Goal: Transaction & Acquisition: Subscribe to service/newsletter

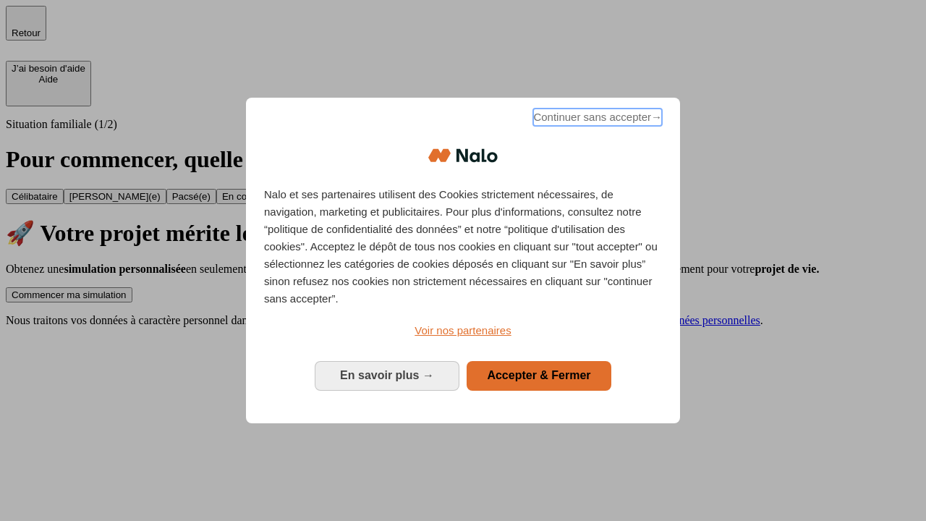
click at [596, 119] on span "Continuer sans accepter →" at bounding box center [597, 117] width 129 height 17
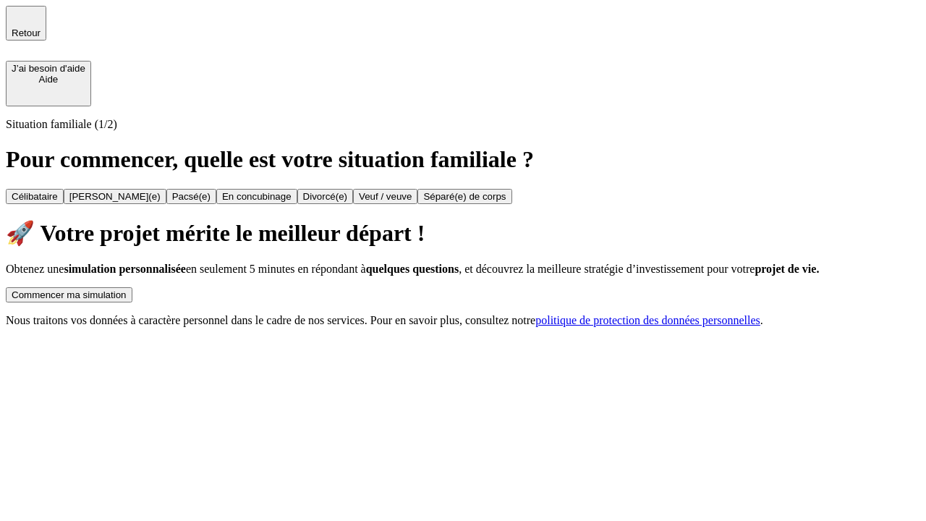
click at [127, 289] on div "Commencer ma simulation" at bounding box center [69, 294] width 115 height 11
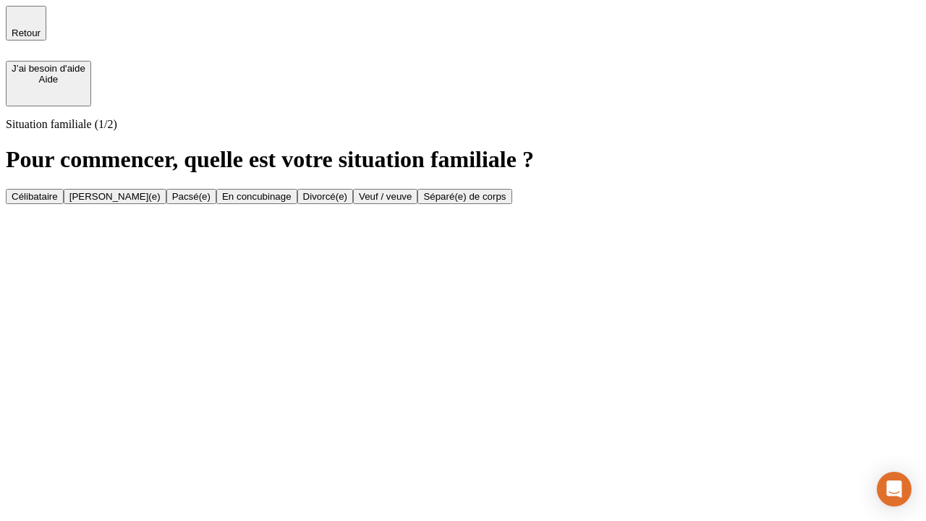
click at [161, 191] on div "[PERSON_NAME](e)" at bounding box center [114, 196] width 91 height 11
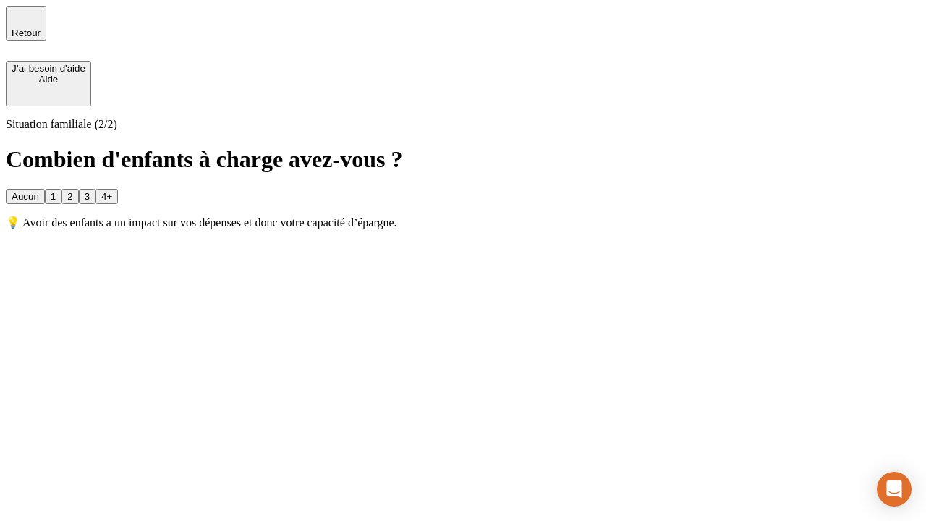
click at [56, 191] on div "1" at bounding box center [53, 196] width 5 height 11
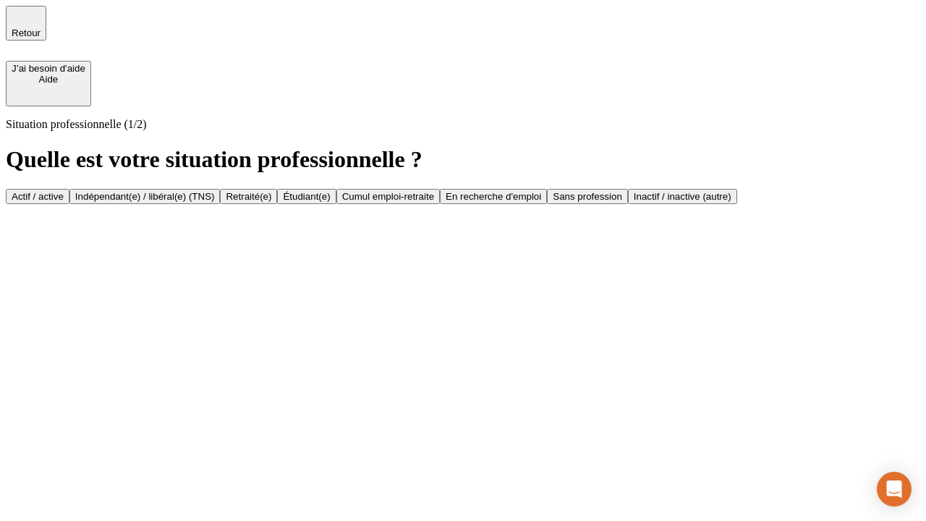
click at [64, 191] on div "Actif / active" at bounding box center [38, 196] width 52 height 11
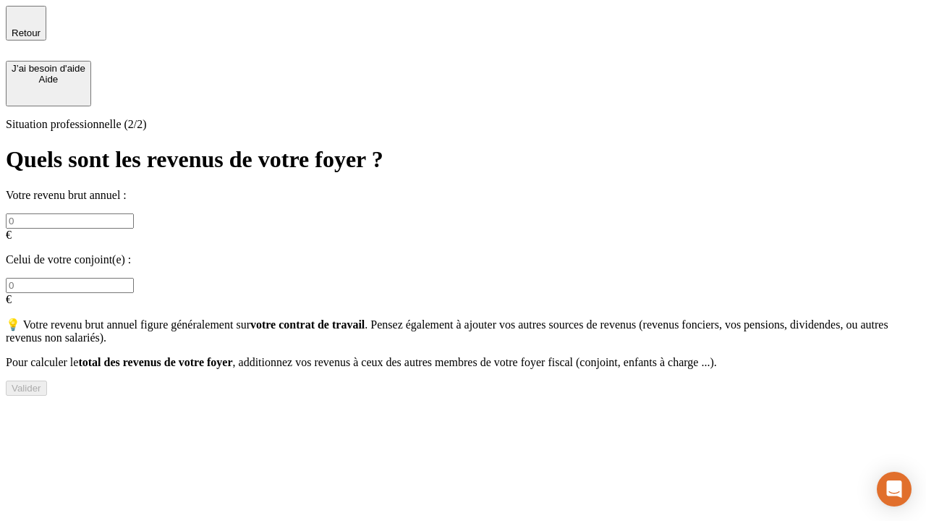
click at [134, 213] on input "text" at bounding box center [70, 220] width 128 height 15
type input "30 000"
click at [134, 278] on input "text" at bounding box center [70, 285] width 128 height 15
type input "40 000"
click at [41, 386] on div "Valider" at bounding box center [27, 388] width 30 height 11
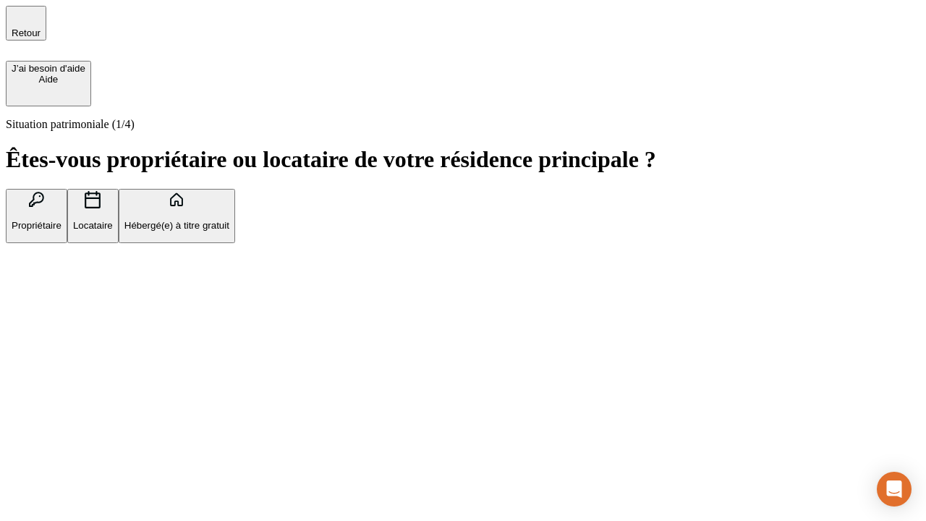
click at [61, 220] on p "Propriétaire" at bounding box center [37, 225] width 50 height 11
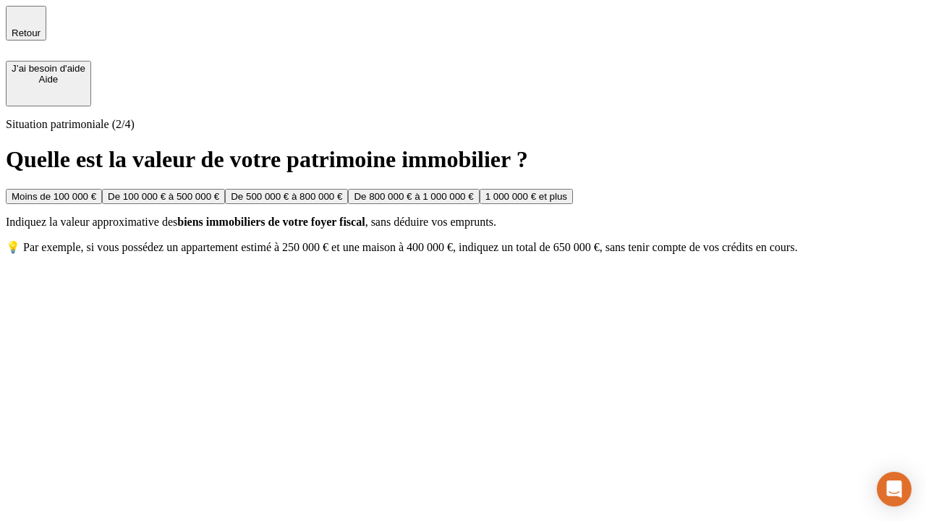
click at [219, 191] on div "De 100 000 € à 500 000 €" at bounding box center [163, 196] width 111 height 11
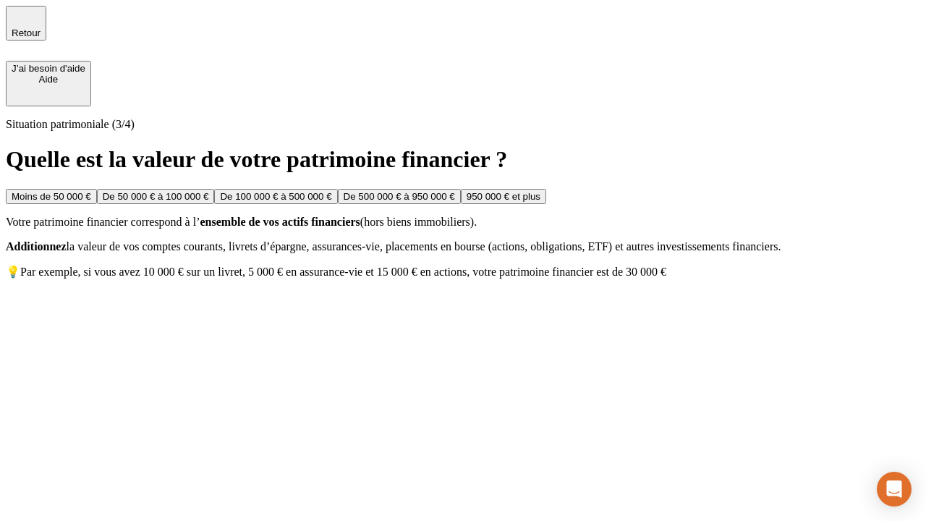
click at [91, 191] on div "Moins de 50 000 €" at bounding box center [52, 196] width 80 height 11
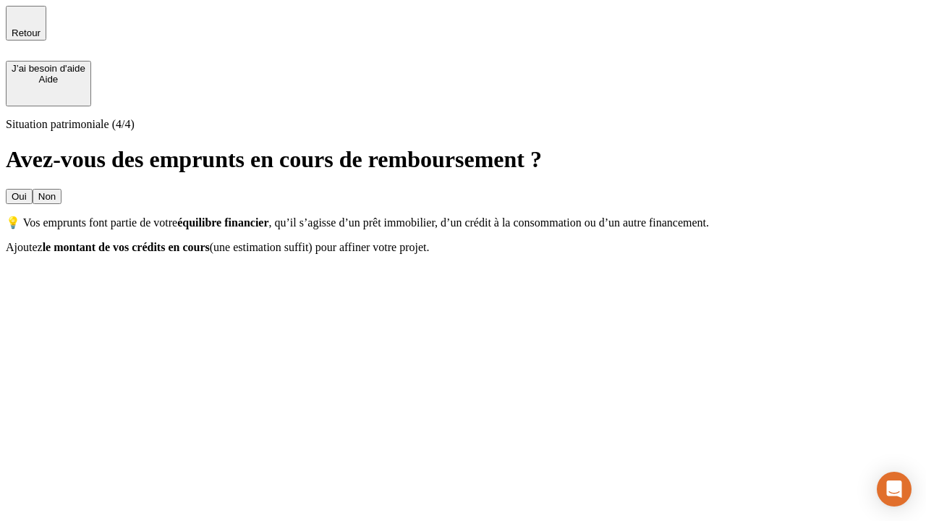
click at [27, 191] on div "Oui" at bounding box center [19, 196] width 15 height 11
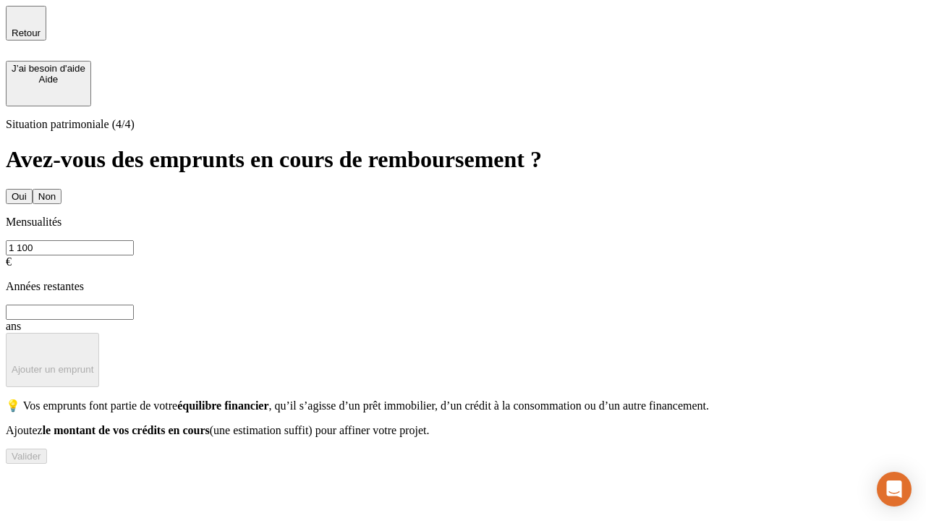
type input "1 100"
type input "20"
click at [41, 461] on div "Valider" at bounding box center [27, 456] width 30 height 11
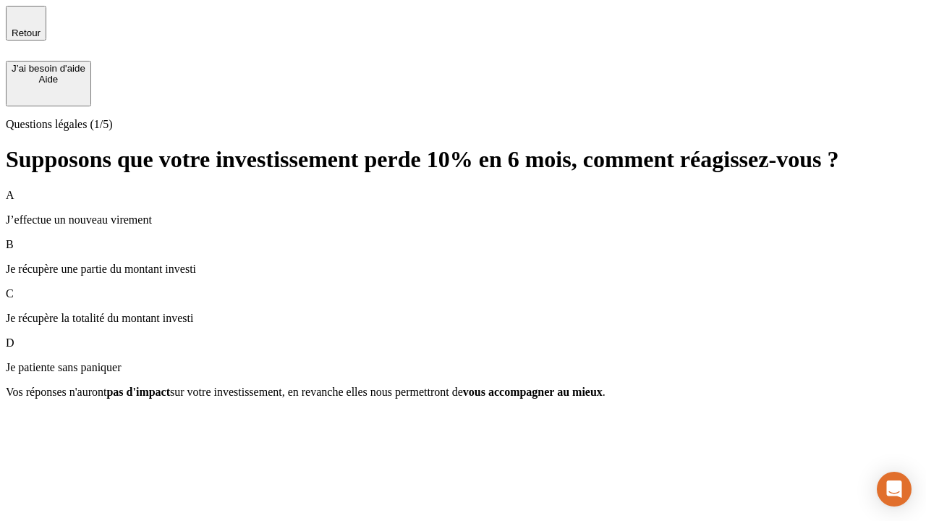
click at [463, 263] on p "Je récupère une partie du montant investi" at bounding box center [463, 269] width 914 height 13
click at [43, 423] on div "Suivant" at bounding box center [28, 417] width 32 height 11
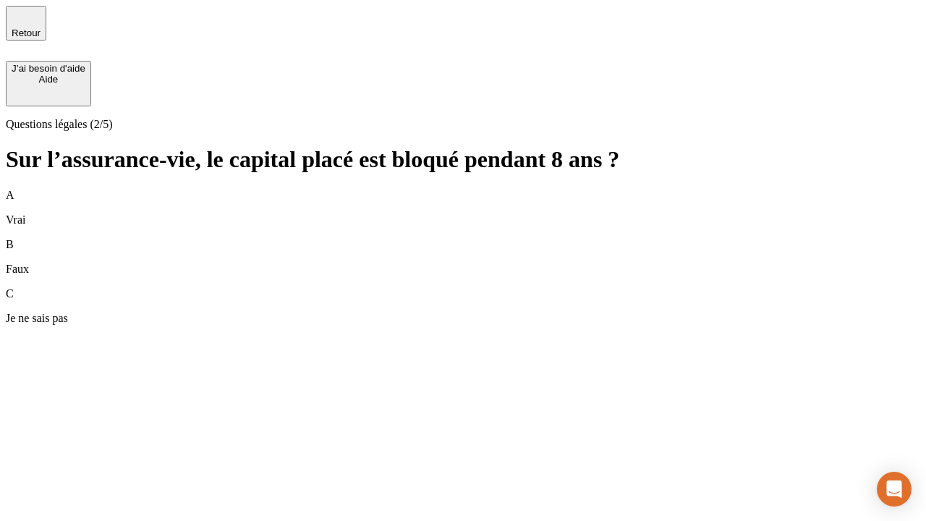
click at [463, 189] on div "A Vrai" at bounding box center [463, 208] width 914 height 38
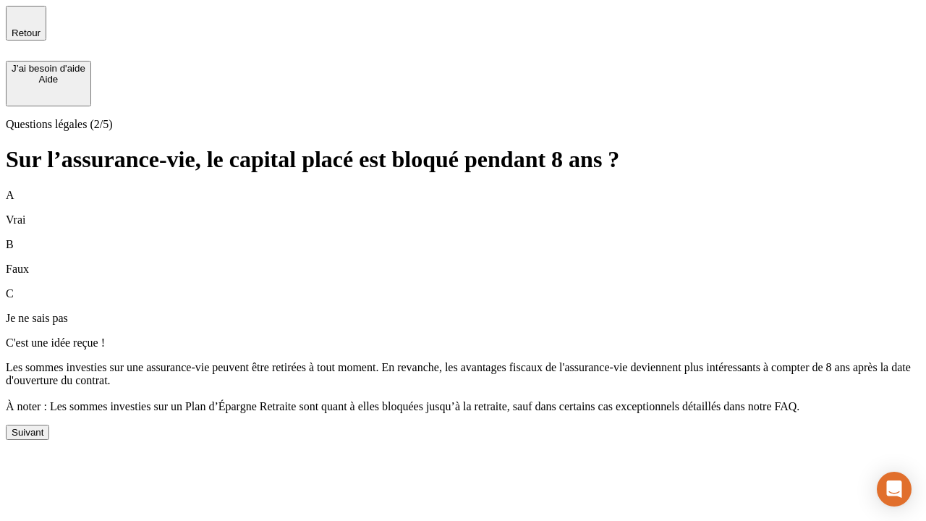
click at [43, 438] on div "Suivant" at bounding box center [28, 432] width 32 height 11
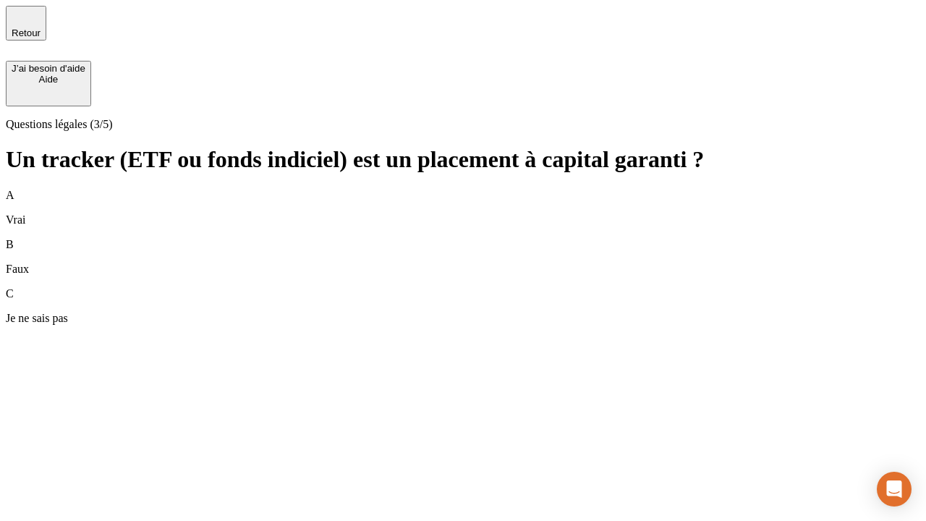
click at [463, 238] on div "B Faux" at bounding box center [463, 257] width 914 height 38
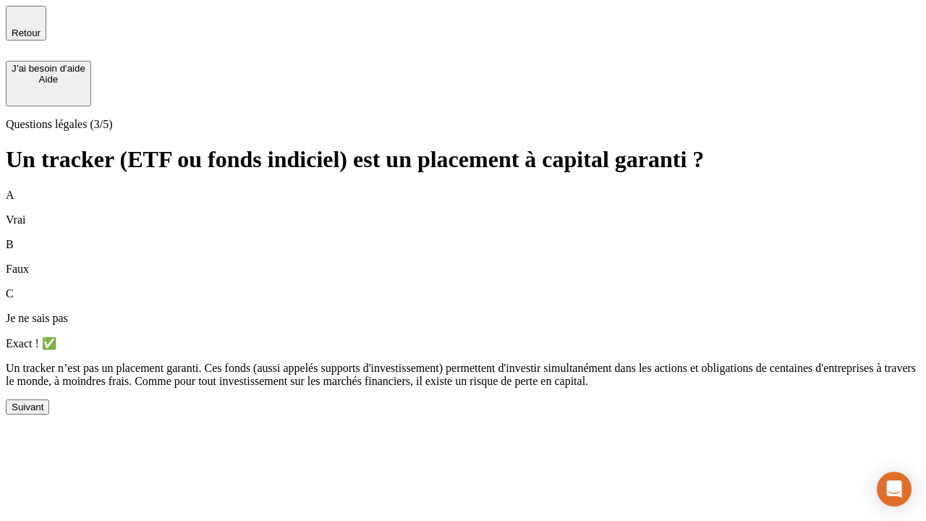
click at [43, 412] on div "Suivant" at bounding box center [28, 406] width 32 height 11
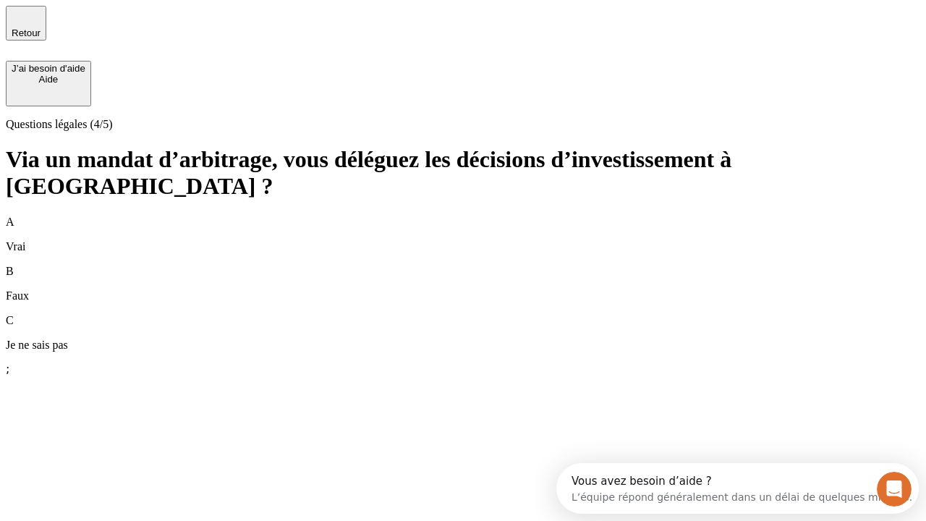
click at [463, 216] on div "A Vrai" at bounding box center [463, 235] width 914 height 38
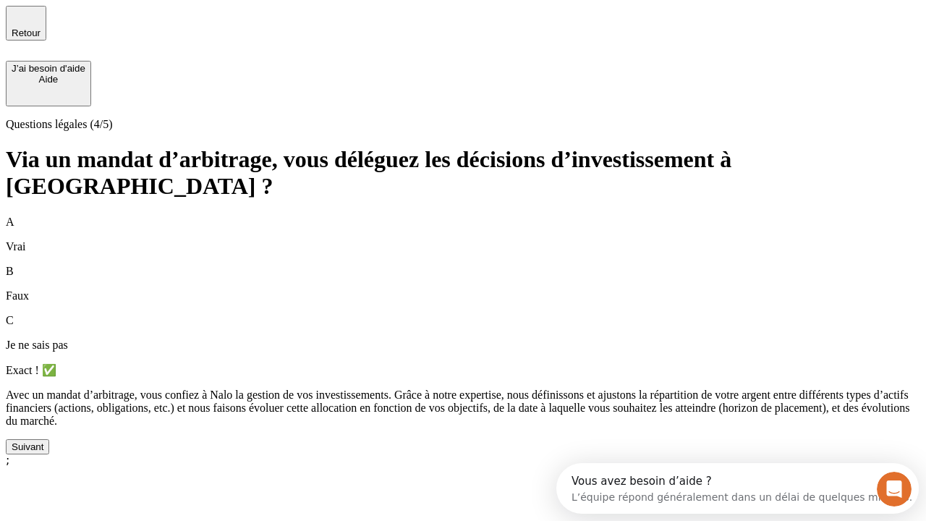
click at [43, 452] on div "Suivant" at bounding box center [28, 446] width 32 height 11
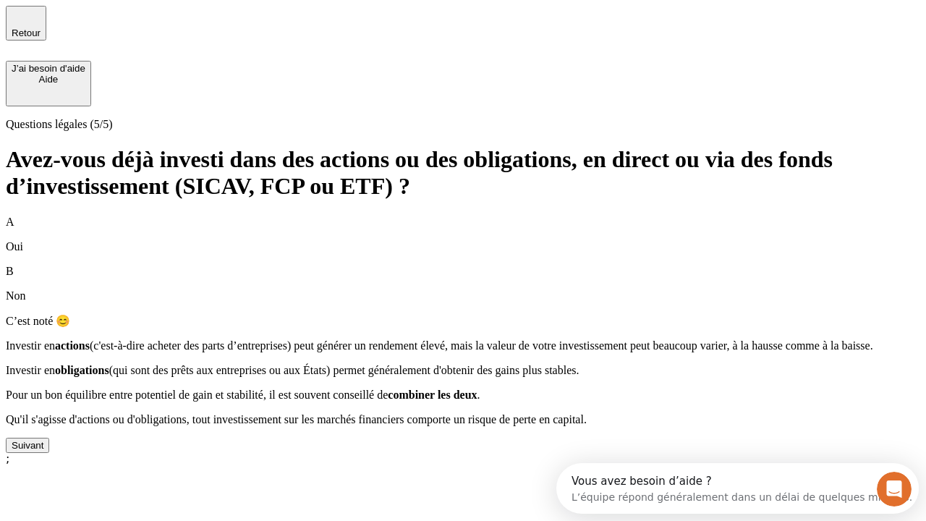
click at [43, 451] on div "Suivant" at bounding box center [28, 445] width 32 height 11
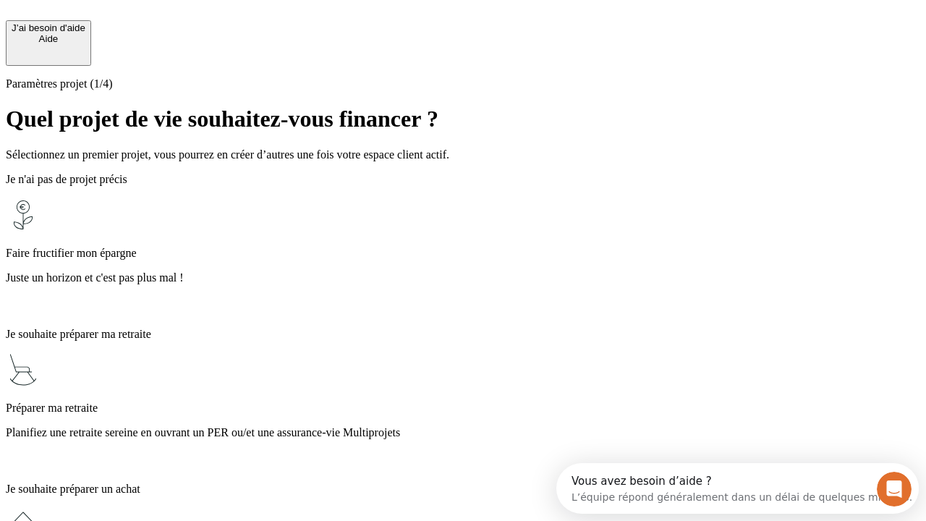
click at [463, 426] on p "Planifiez une retraite sereine en ouvrant un PER ou/et une assurance-vie Multip…" at bounding box center [463, 432] width 914 height 13
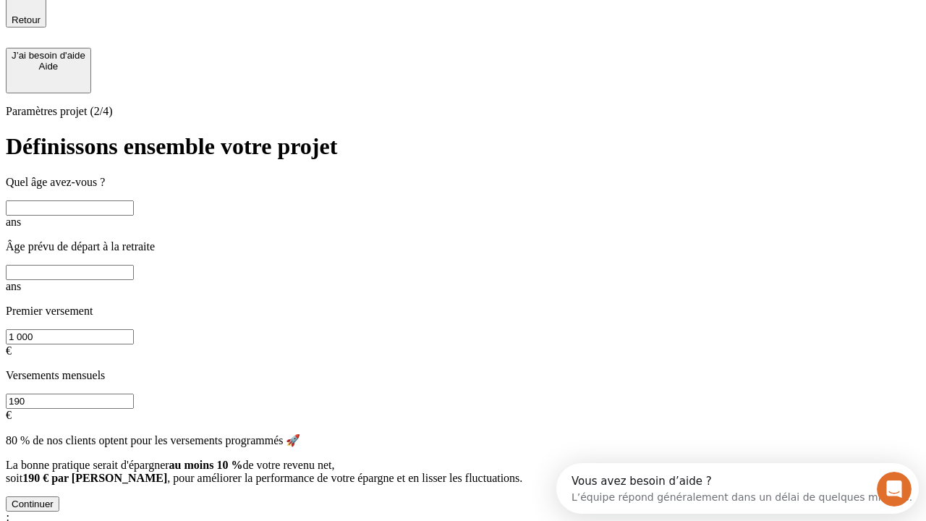
click at [134, 200] on input "text" at bounding box center [70, 207] width 128 height 15
type input "40"
click at [134, 265] on input "text" at bounding box center [70, 272] width 128 height 15
type input "62"
click at [134, 329] on input "1 000" at bounding box center [70, 336] width 128 height 15
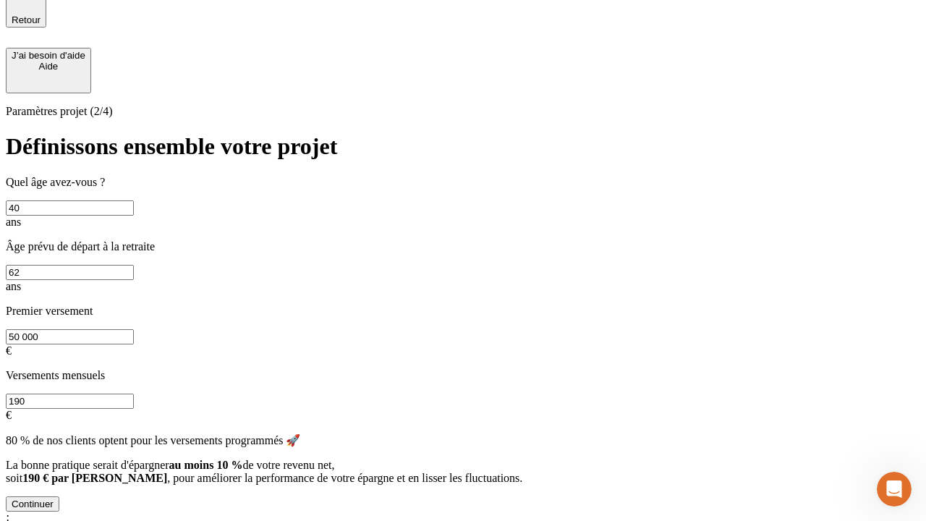
scroll to position [0, 0]
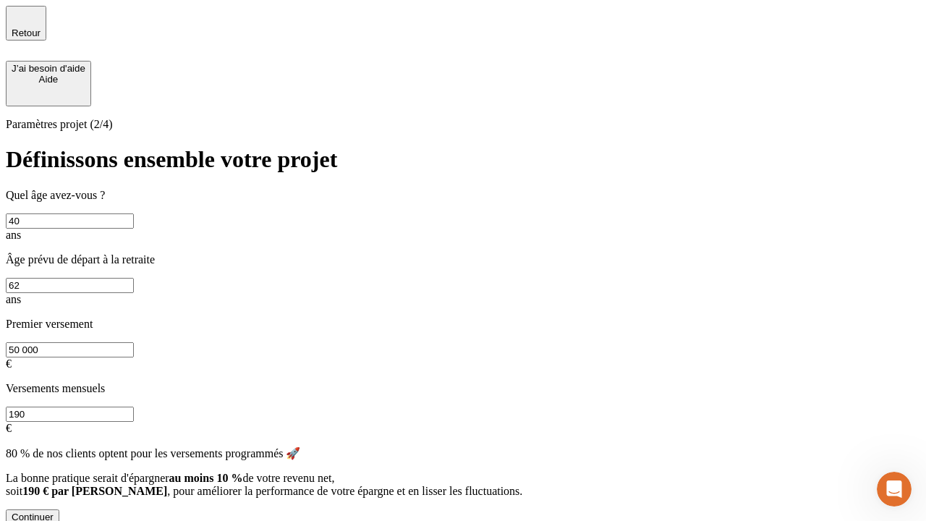
type input "50 000"
click at [134, 407] on input "190" at bounding box center [70, 414] width 128 height 15
type input "640"
click at [54, 511] on div "Continuer" at bounding box center [33, 516] width 42 height 11
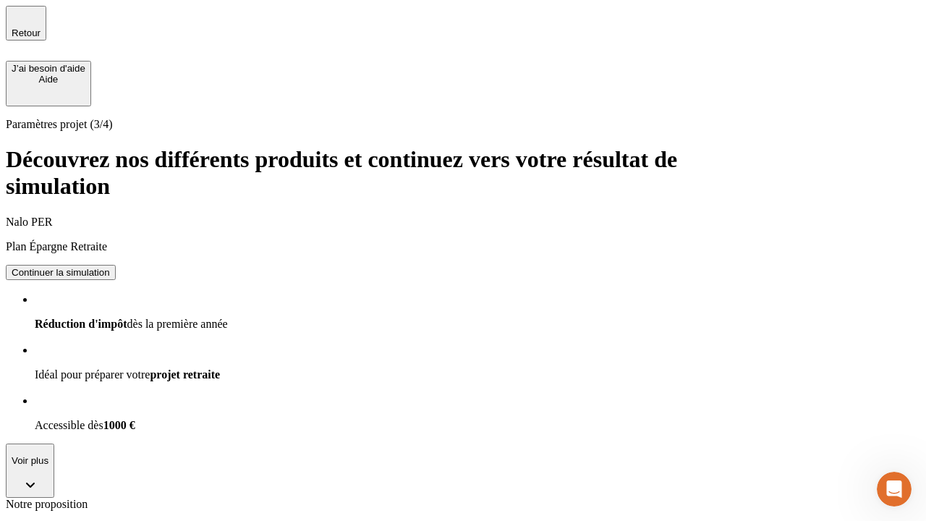
click at [110, 267] on div "Continuer la simulation" at bounding box center [61, 272] width 98 height 11
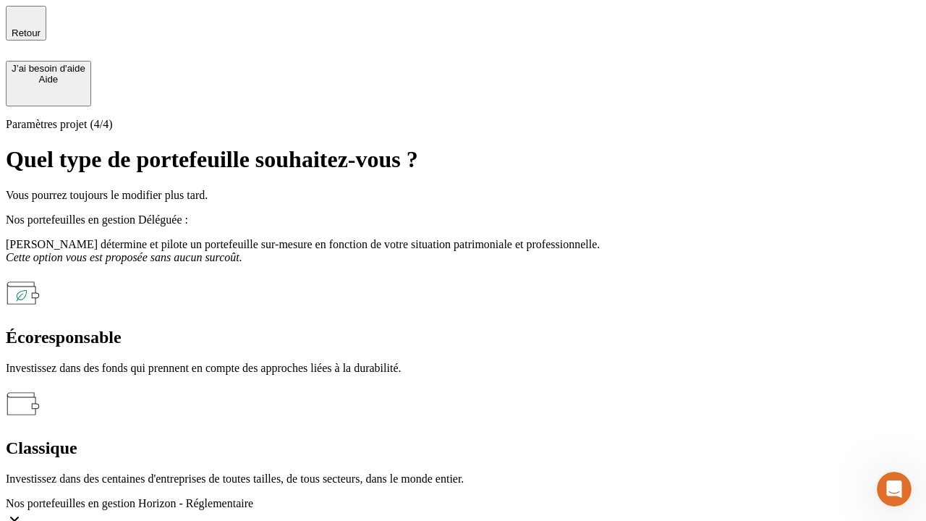
click at [305, 328] on div "Écoresponsable" at bounding box center [463, 338] width 914 height 20
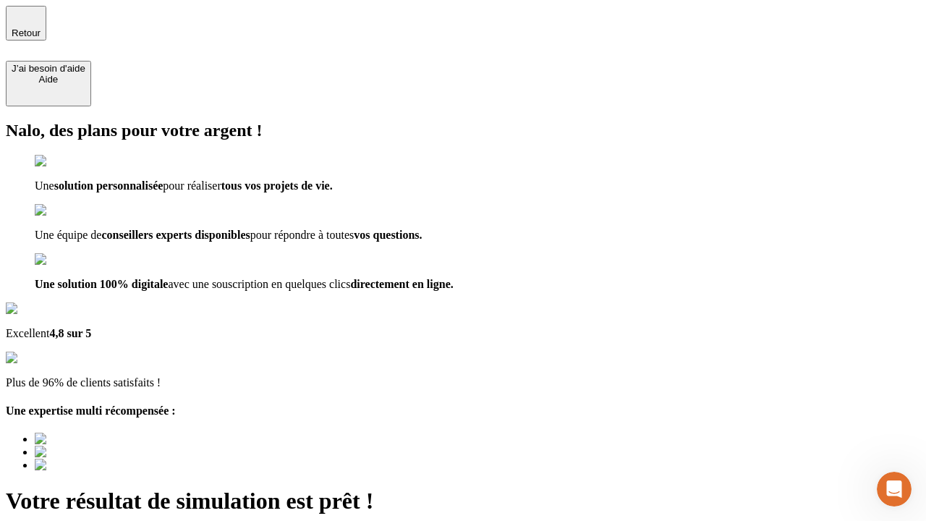
type input "[EMAIL_ADDRESS][DOMAIN_NAME]"
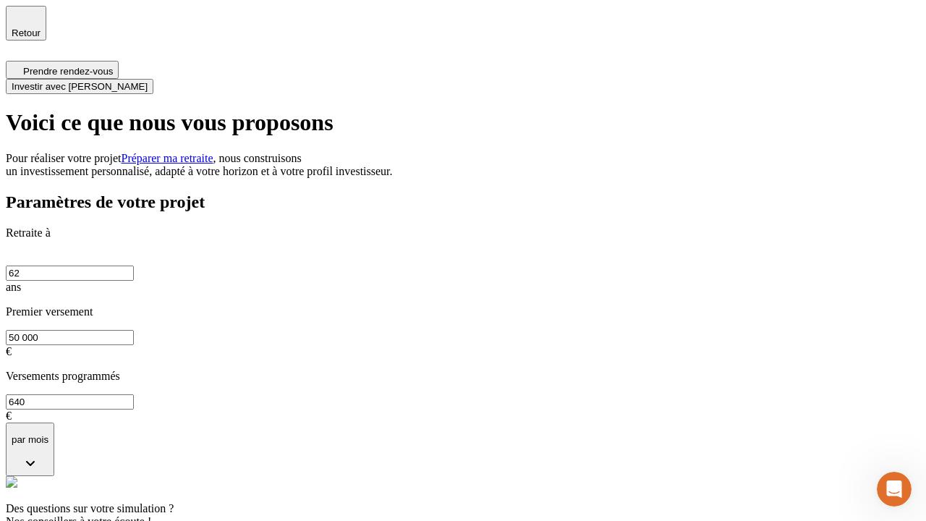
click at [148, 81] on span "Investir avec [PERSON_NAME]" at bounding box center [80, 86] width 136 height 11
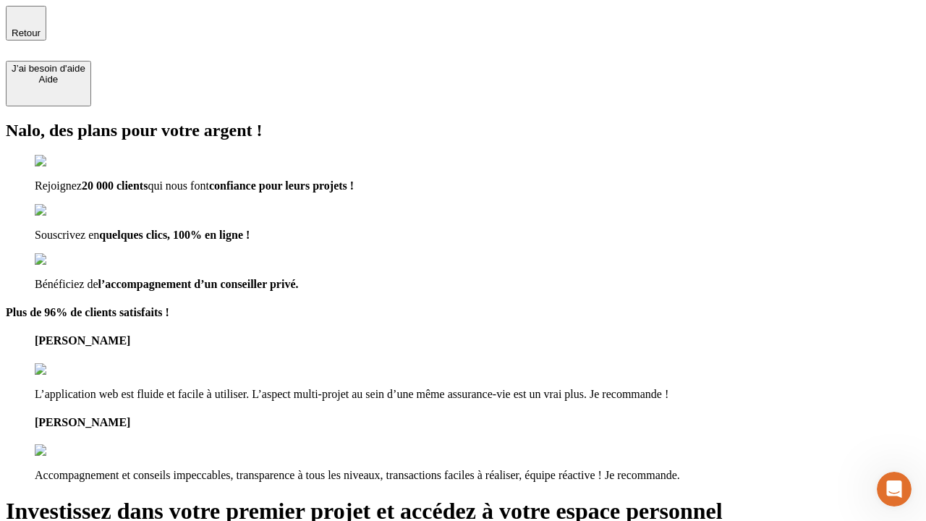
type input "[EMAIL_ADDRESS][DOMAIN_NAME]"
